Goal: Information Seeking & Learning: Learn about a topic

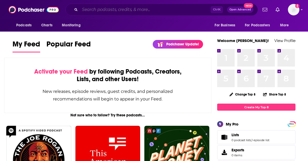
click at [104, 7] on input "Search podcasts, credits, & more..." at bounding box center [145, 9] width 131 height 8
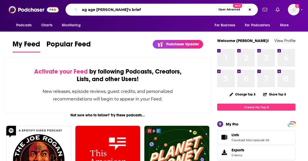
type input "ag age [PERSON_NAME]'s brief"
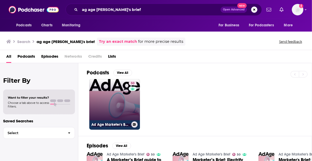
click at [111, 105] on link "50 Ad Age Marketer's Brief" at bounding box center [114, 104] width 51 height 51
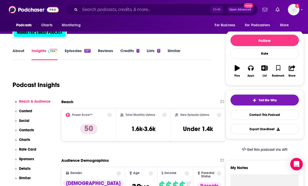
scroll to position [77, 0]
